Goal: Task Accomplishment & Management: Complete application form

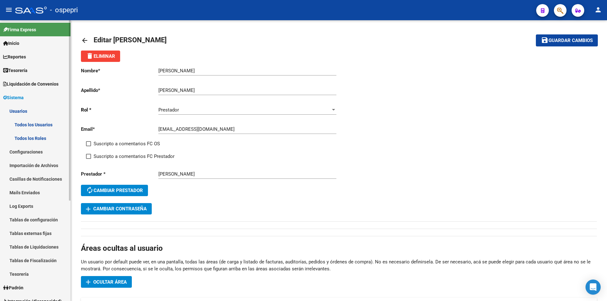
click at [22, 125] on link "Todos los Usuarios" at bounding box center [35, 125] width 71 height 14
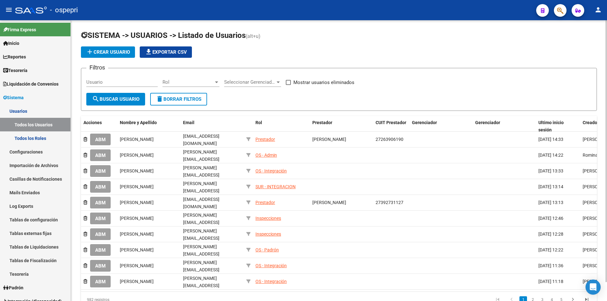
click at [106, 84] on input "Usuario" at bounding box center [121, 82] width 71 height 6
paste input "27339217098"
type input "27339217098"
click at [100, 97] on span "search Buscar Usuario" at bounding box center [115, 99] width 47 height 6
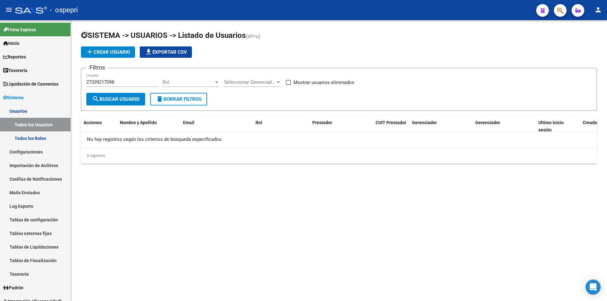
click at [114, 58] on app-list-header "SISTEMA -> USUARIOS -> Listado de Usuarios (alt+u) add Crear Usuario file_downl…" at bounding box center [339, 70] width 516 height 81
click at [116, 44] on app-list-header "SISTEMA -> USUARIOS -> Listado de Usuarios (alt+u) add Crear Usuario file_downl…" at bounding box center [339, 70] width 516 height 81
click at [114, 55] on span "add Crear Usuario" at bounding box center [108, 52] width 44 height 6
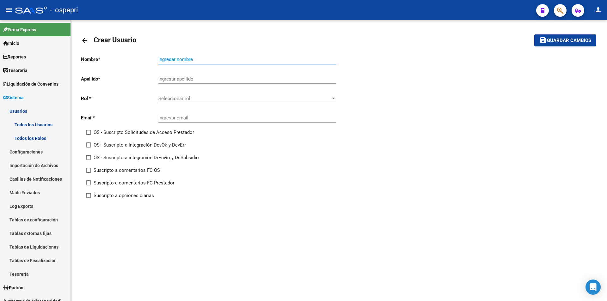
click at [164, 59] on input "Ingresar nombre" at bounding box center [247, 60] width 178 height 6
paste input "[PERSON_NAME]"
drag, startPoint x: 177, startPoint y: 60, endPoint x: 140, endPoint y: 55, distance: 37.0
click at [140, 55] on div "Nombre * [PERSON_NAME] Ingresar nombre Apellido * Ingresar apellido [PERSON_NAM…" at bounding box center [210, 128] width 258 height 154
type input "[PERSON_NAME]"
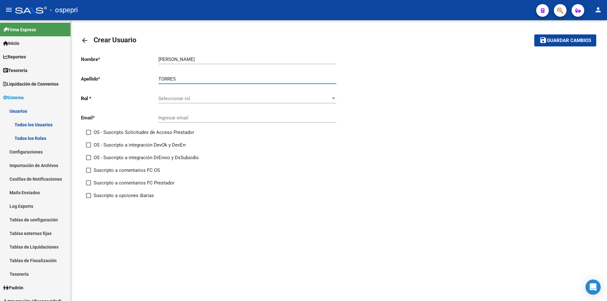
type input "TORRES"
click at [174, 95] on div "Seleccionar rol Seleccionar rol" at bounding box center [247, 97] width 178 height 14
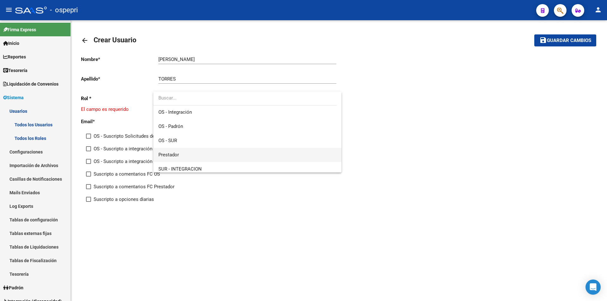
scroll to position [90, 0]
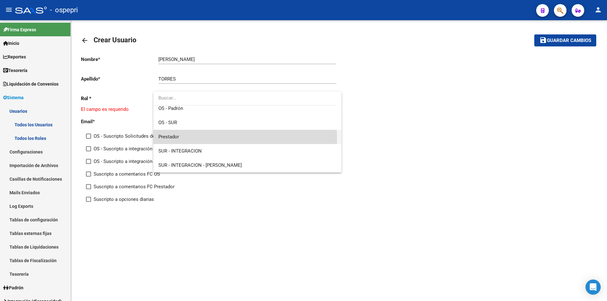
click at [191, 139] on span "Prestador" at bounding box center [247, 137] width 178 height 14
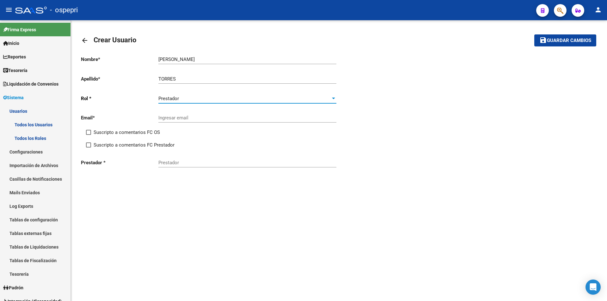
click at [183, 117] on input "Ingresar email" at bounding box center [247, 118] width 178 height 6
paste input "[EMAIL_ADDRESS][DOMAIN_NAME]"
type input "[EMAIL_ADDRESS][DOMAIN_NAME]"
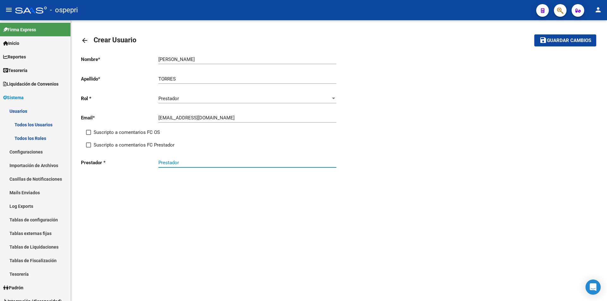
click at [181, 164] on input "Prestador" at bounding box center [247, 163] width 178 height 6
paste input "27339217098"
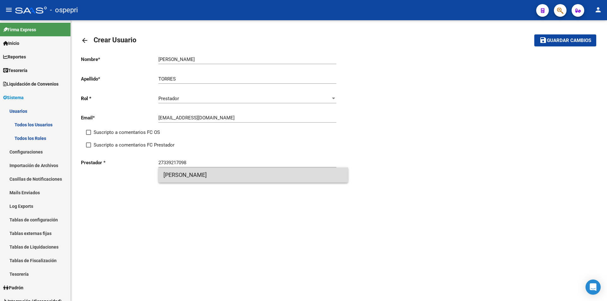
click at [195, 171] on span "[PERSON_NAME]" at bounding box center [254, 175] width 180 height 15
type input "[PERSON_NAME]"
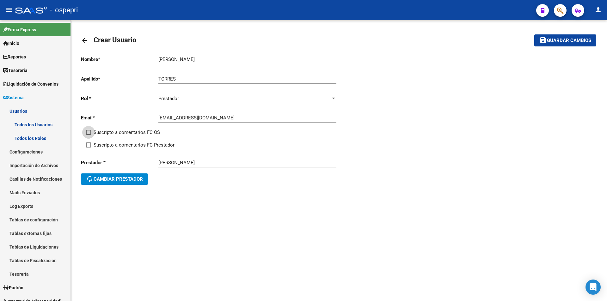
click at [91, 134] on label "Suscripto a comentarios FC OS" at bounding box center [123, 133] width 74 height 8
click at [89, 135] on input "Suscripto a comentarios FC OS" at bounding box center [88, 135] width 0 height 0
checkbox input "true"
click at [87, 151] on div "Suscripto a comentarios FC Prestador" at bounding box center [215, 147] width 258 height 13
click at [88, 143] on span at bounding box center [88, 145] width 5 height 5
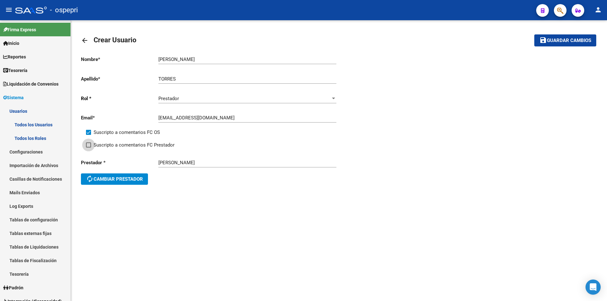
click at [88, 148] on input "Suscripto a comentarios FC Prestador" at bounding box center [88, 148] width 0 height 0
click at [90, 145] on span at bounding box center [88, 145] width 5 height 5
click at [89, 148] on input "Suscripto a comentarios FC Prestador" at bounding box center [88, 148] width 0 height 0
checkbox input "false"
click at [89, 129] on label "Suscripto a comentarios FC OS" at bounding box center [123, 133] width 74 height 8
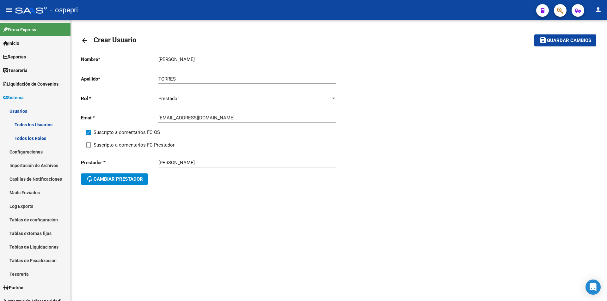
click at [89, 135] on input "Suscripto a comentarios FC OS" at bounding box center [88, 135] width 0 height 0
checkbox input "false"
click at [87, 142] on label "Suscripto a comentarios FC Prestador" at bounding box center [130, 145] width 89 height 8
click at [88, 148] on input "Suscripto a comentarios FC Prestador" at bounding box center [88, 148] width 0 height 0
checkbox input "true"
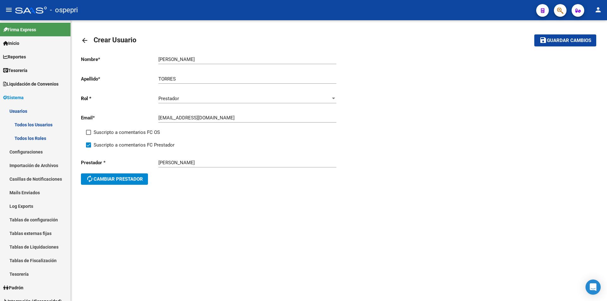
click at [83, 126] on div "Email * [EMAIL_ADDRESS][DOMAIN_NAME] Ingresar email" at bounding box center [210, 119] width 258 height 20
click at [84, 132] on div "Nombre * [PERSON_NAME] Ingresar nombre Apellido * [PERSON_NAME] Ingresar apelli…" at bounding box center [210, 121] width 258 height 141
click at [86, 132] on span at bounding box center [88, 132] width 5 height 5
click at [88, 135] on input "Suscripto a comentarios FC OS" at bounding box center [88, 135] width 0 height 0
checkbox input "true"
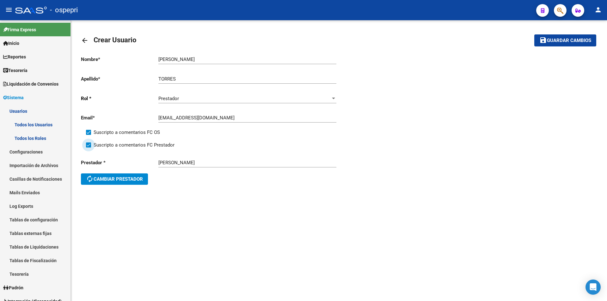
click at [87, 144] on span at bounding box center [88, 145] width 5 height 5
click at [88, 148] on input "Suscripto a comentarios FC Prestador" at bounding box center [88, 148] width 0 height 0
click at [87, 146] on span at bounding box center [88, 145] width 5 height 5
click at [88, 148] on input "Suscripto a comentarios FC Prestador" at bounding box center [88, 148] width 0 height 0
checkbox input "true"
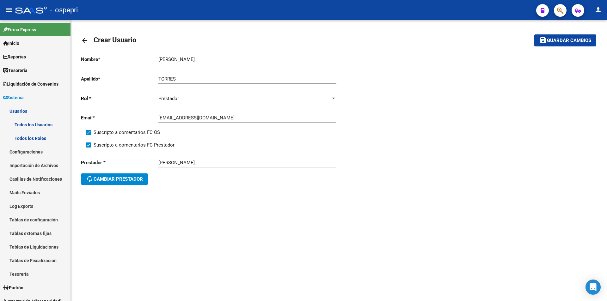
click at [561, 38] on span "Guardar cambios" at bounding box center [569, 41] width 44 height 6
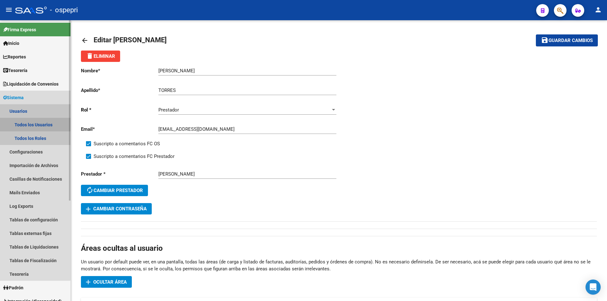
click at [34, 123] on link "Todos los Usuarios" at bounding box center [35, 125] width 71 height 14
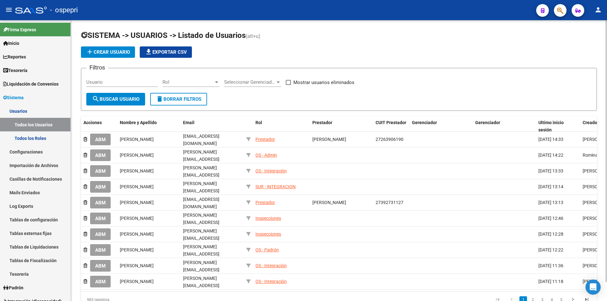
click at [102, 78] on div "Usuario" at bounding box center [121, 80] width 71 height 14
paste input "27339217098"
type input "27339217098"
click at [125, 105] on button "search Buscar Usuario" at bounding box center [115, 99] width 59 height 13
